Goal: Find specific page/section: Find specific page/section

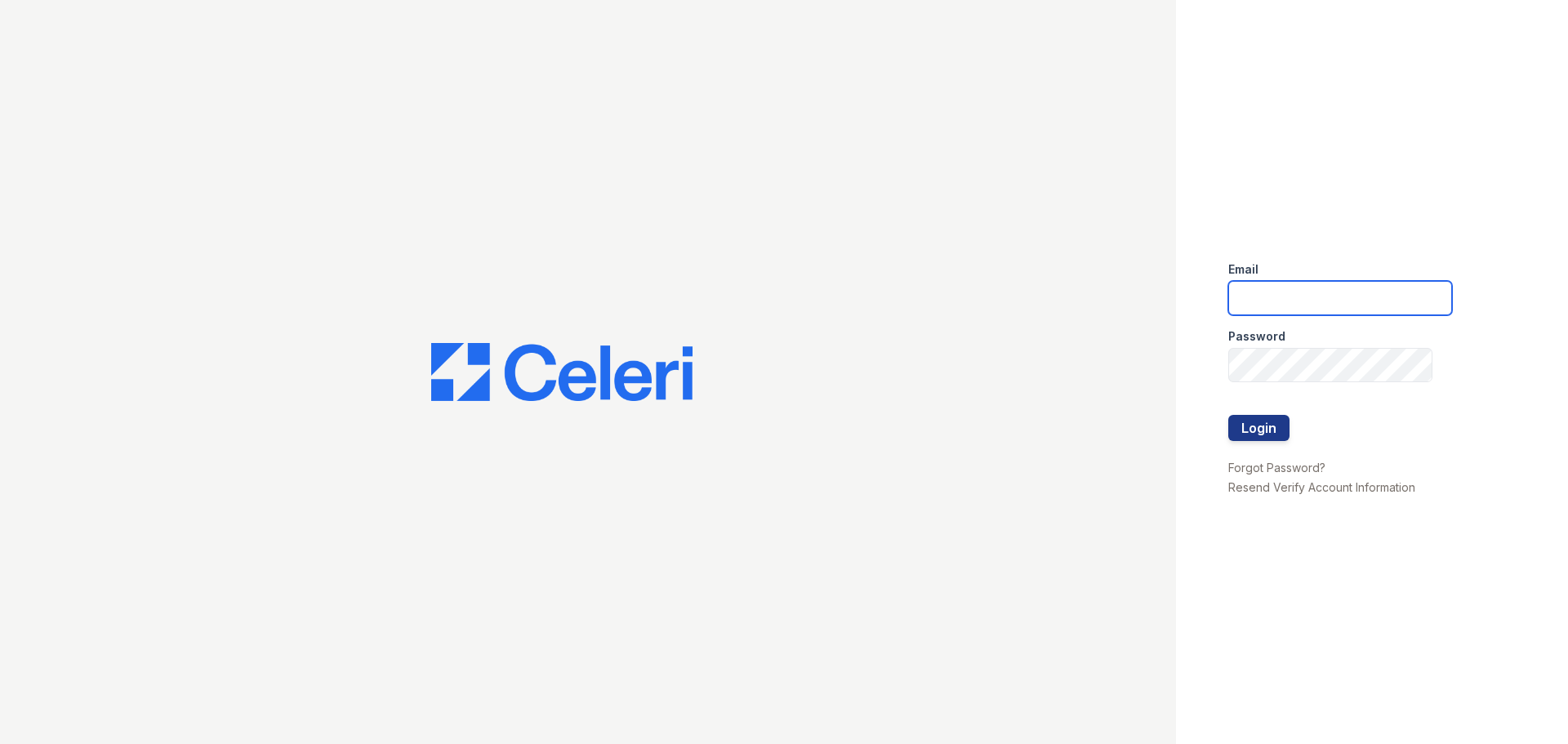
click at [1315, 291] on input "email" at bounding box center [1340, 298] width 224 height 35
type input "[EMAIL_ADDRESS][DOMAIN_NAME]"
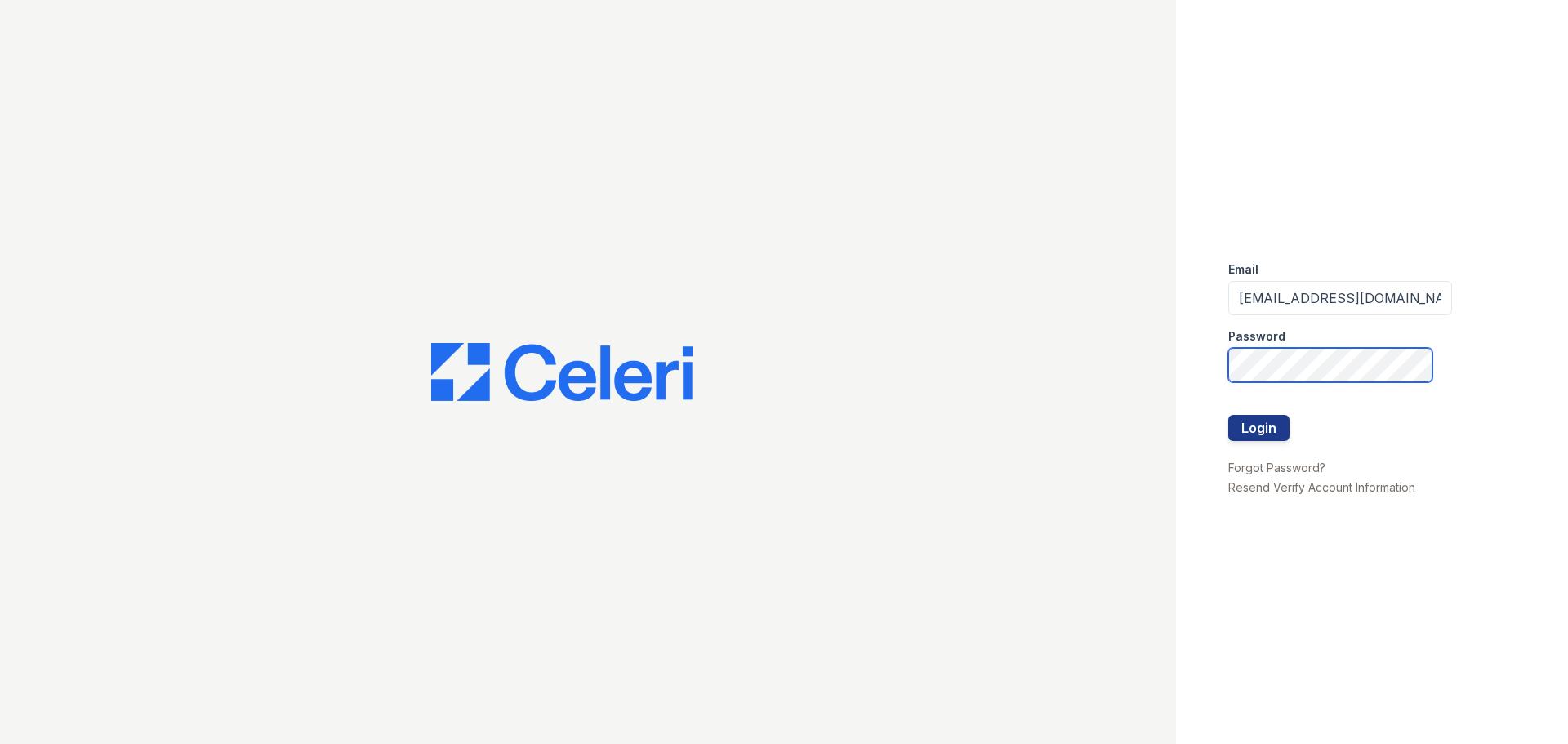
click at [1228, 415] on button "Login" at bounding box center [1259, 428] width 61 height 26
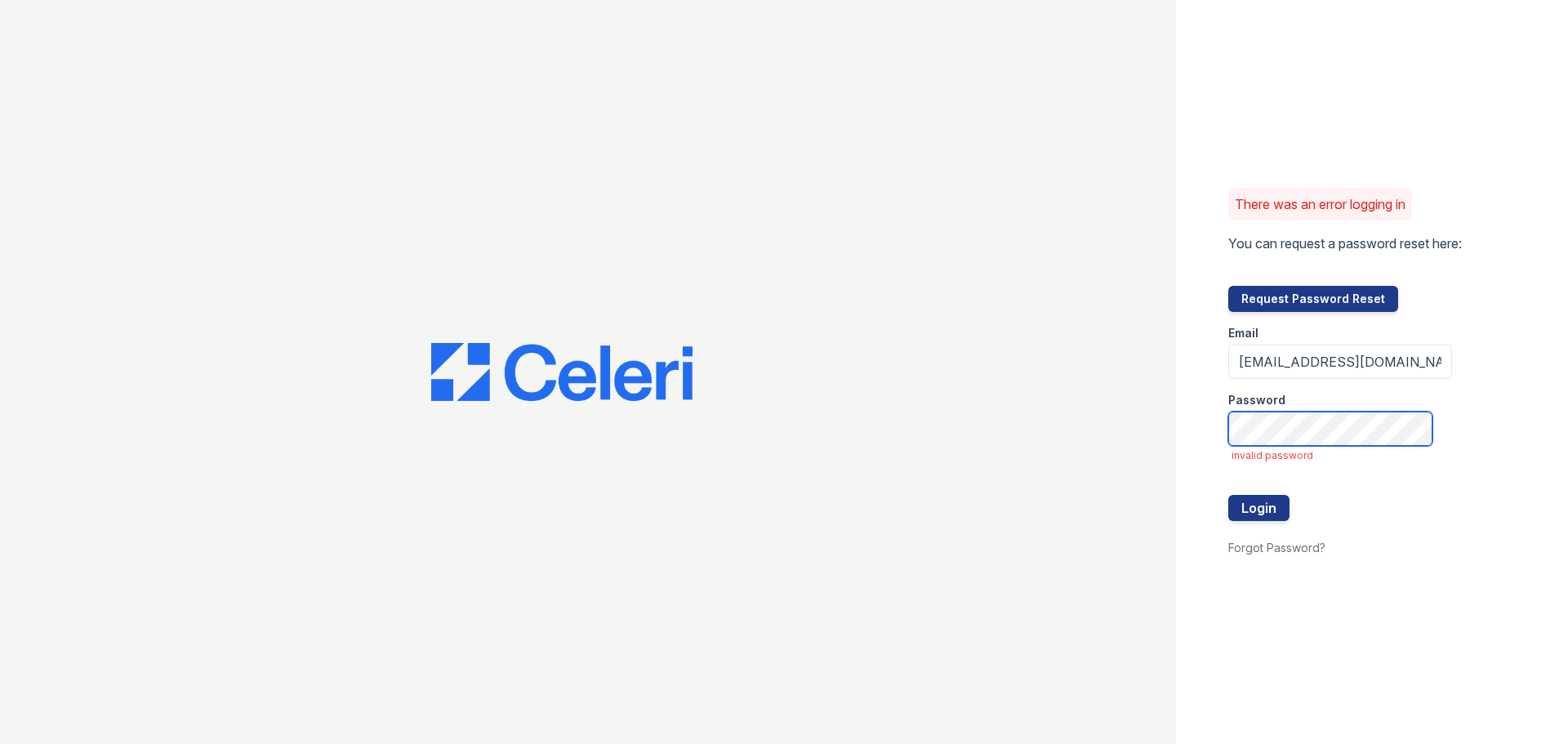
click at [1228, 495] on button "Login" at bounding box center [1259, 508] width 61 height 26
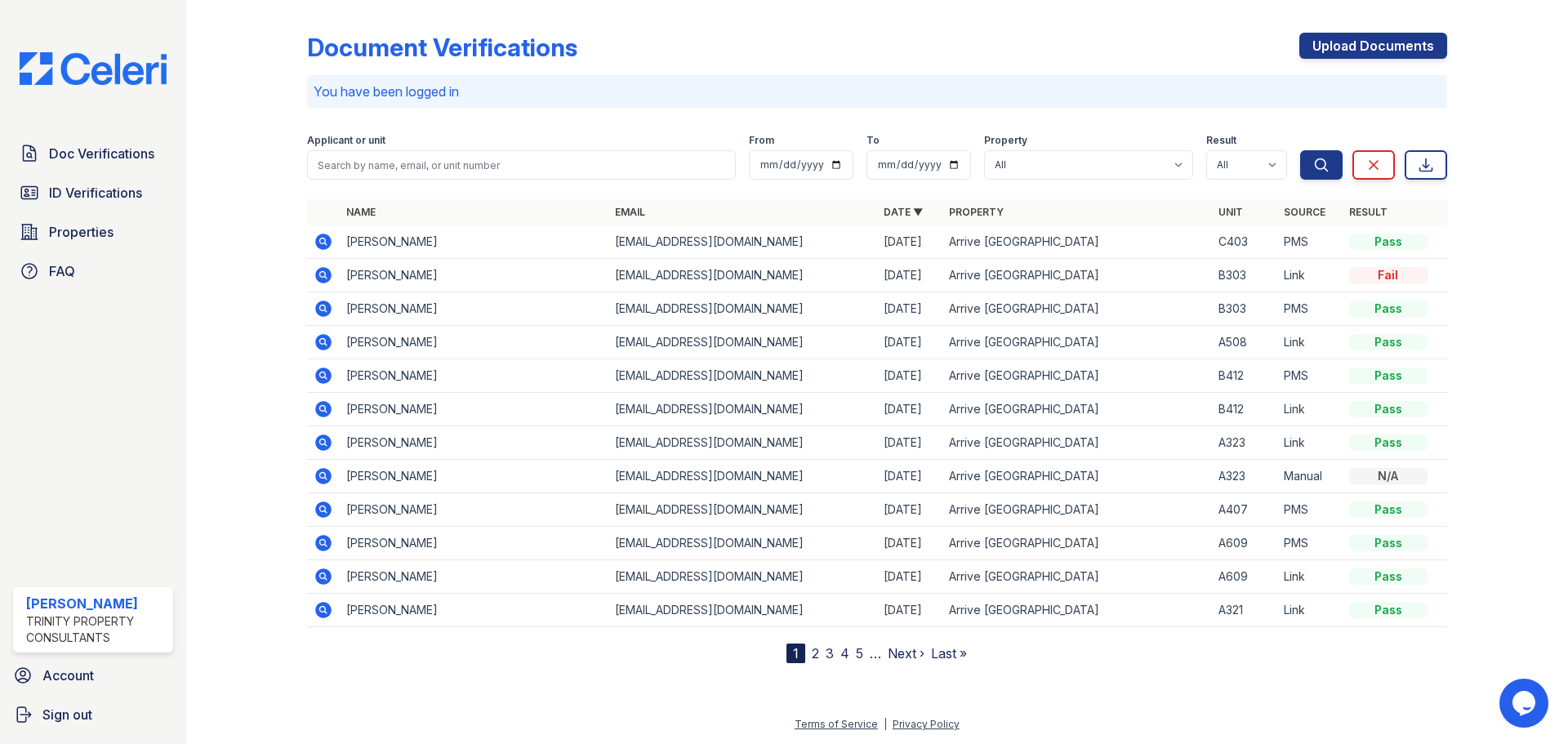
click at [323, 239] on icon at bounding box center [322, 240] width 4 height 4
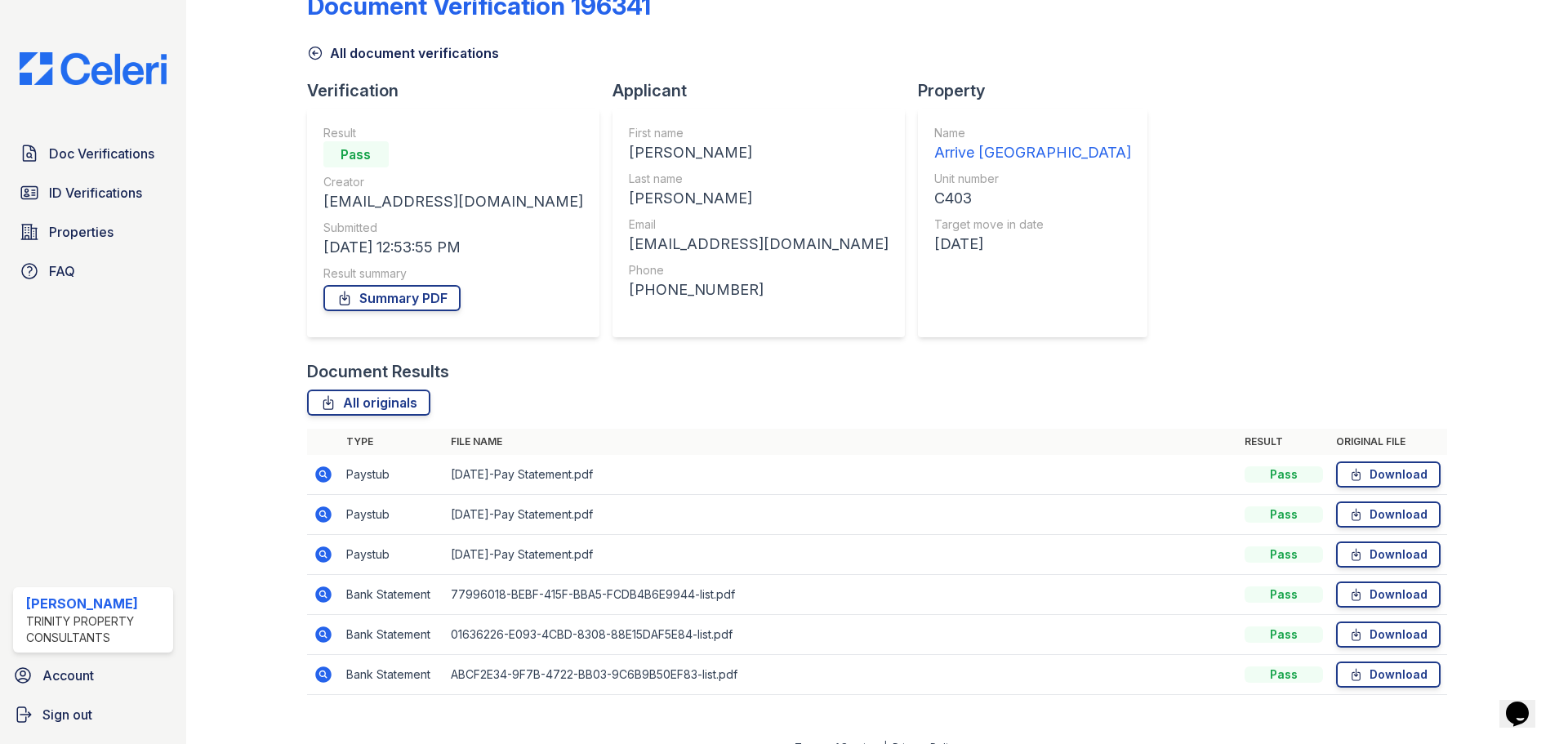
scroll to position [64, 0]
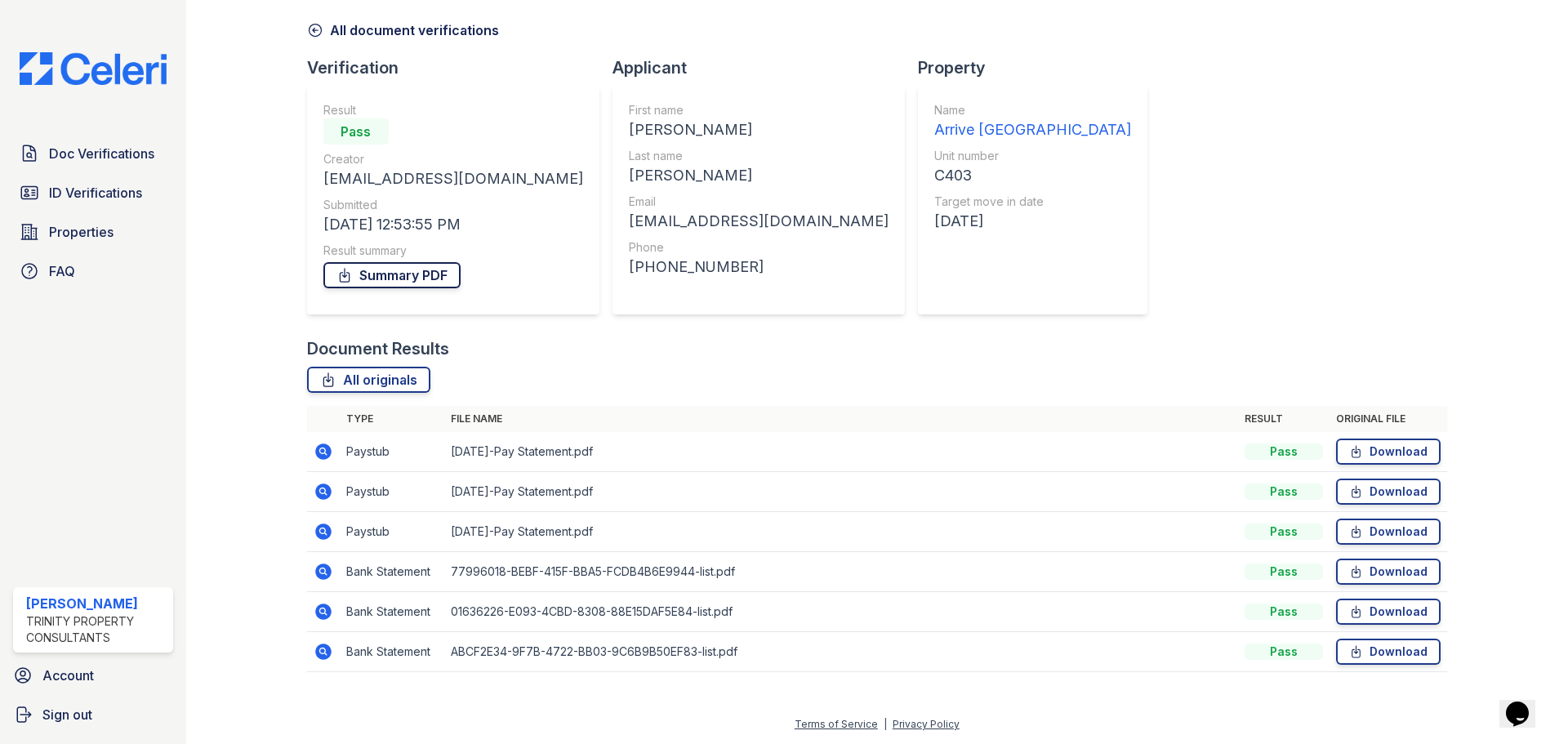
click at [368, 275] on link "Summary PDF" at bounding box center [392, 275] width 137 height 26
click at [89, 192] on span "ID Verifications" at bounding box center [95, 192] width 93 height 20
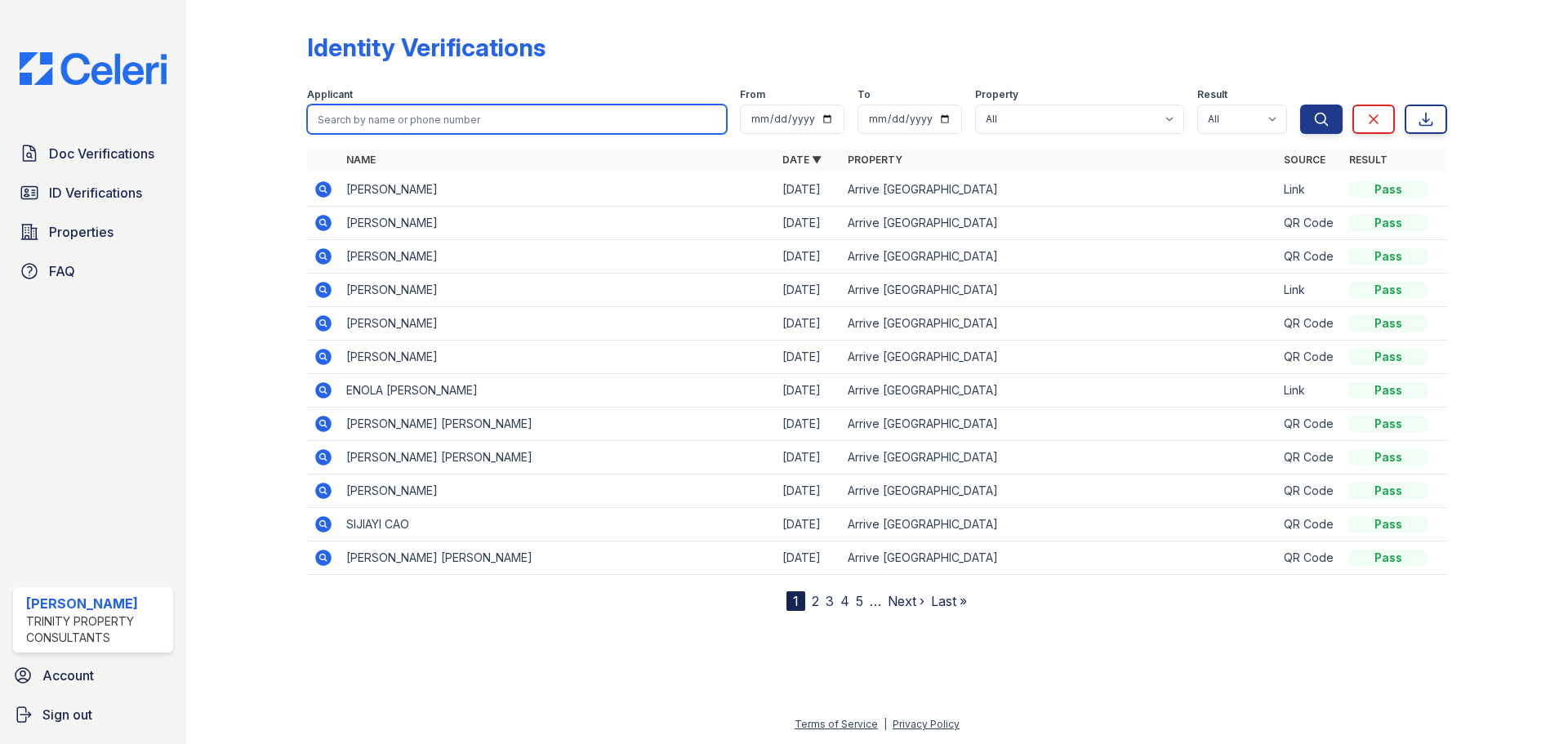
click at [365, 117] on input "search" at bounding box center [517, 120] width 420 height 30
type input "blackwell"
click at [1300, 105] on button "Search" at bounding box center [1321, 120] width 42 height 30
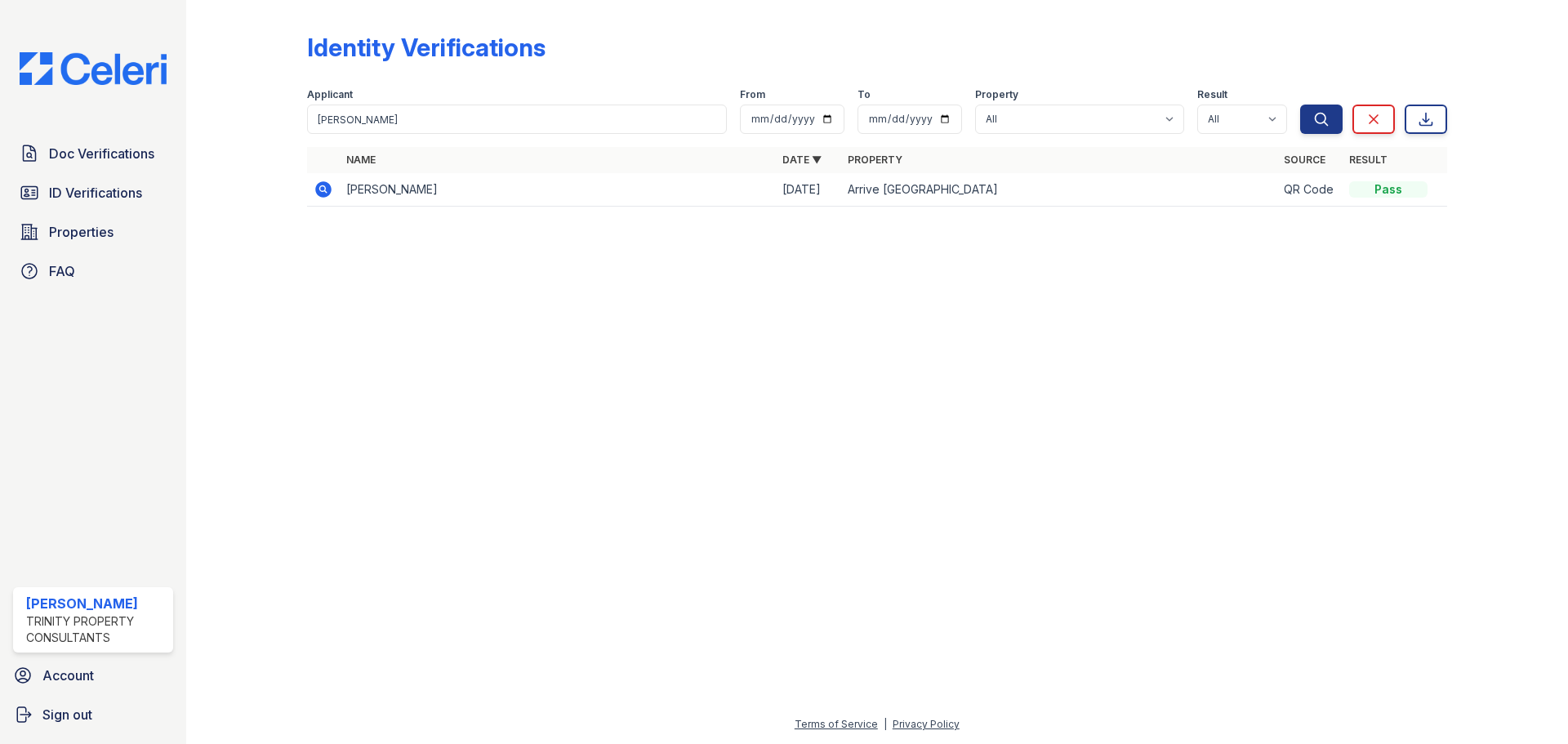
click at [323, 192] on icon at bounding box center [324, 189] width 17 height 17
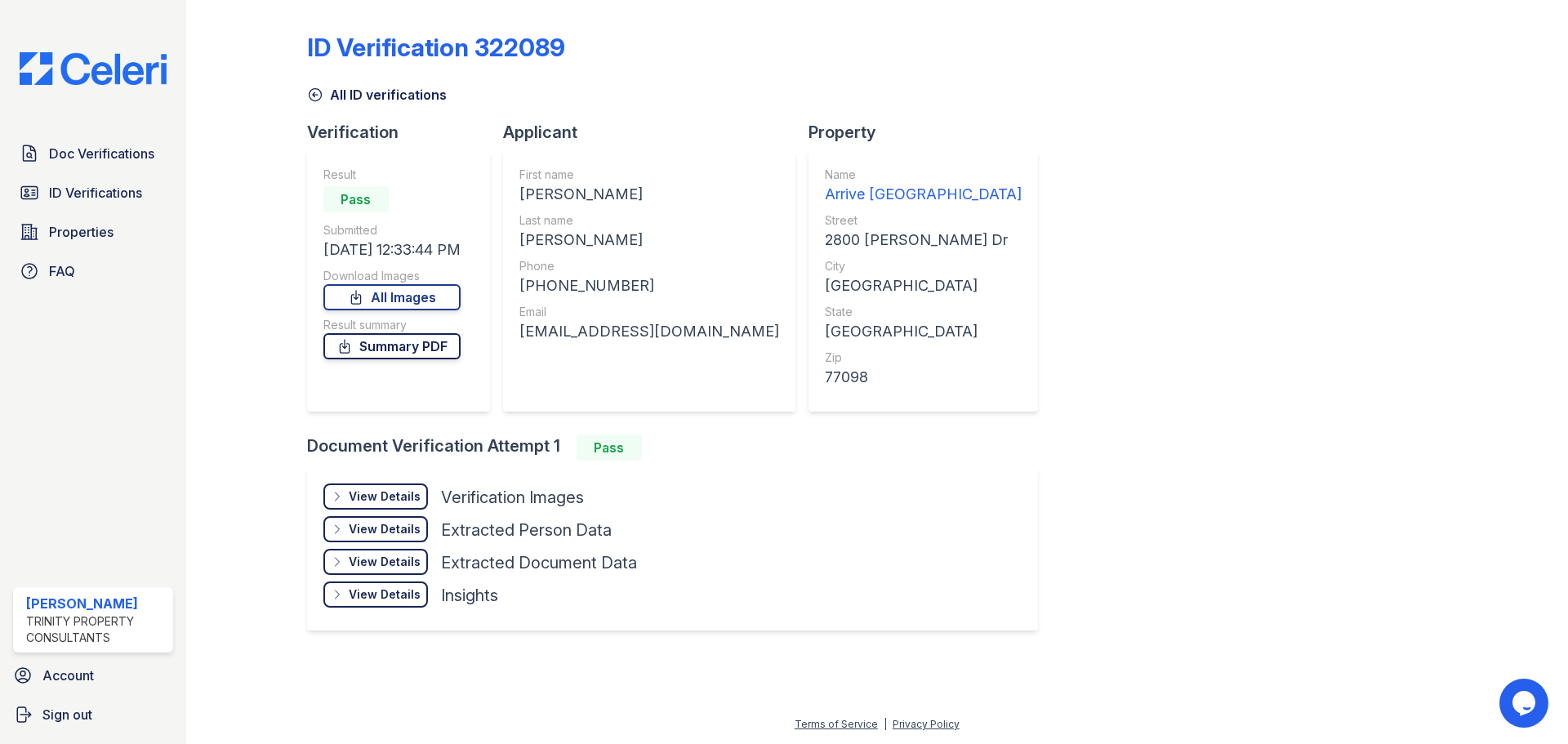
click at [392, 349] on link "Summary PDF" at bounding box center [392, 346] width 137 height 26
